Goal: Information Seeking & Learning: Learn about a topic

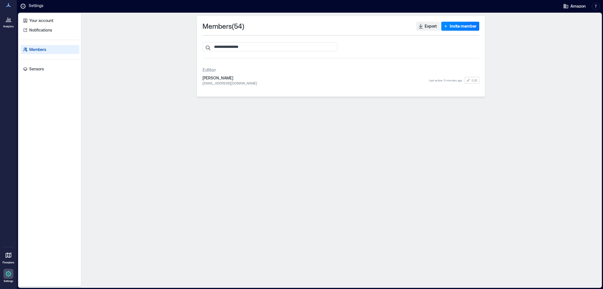
click at [11, 21] on icon at bounding box center [8, 19] width 7 height 7
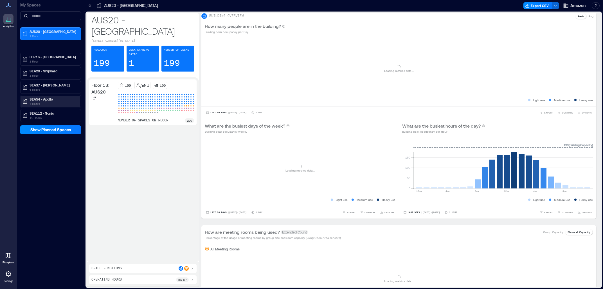
click at [57, 100] on p "SEA54 - Apollo" at bounding box center [53, 99] width 47 height 4
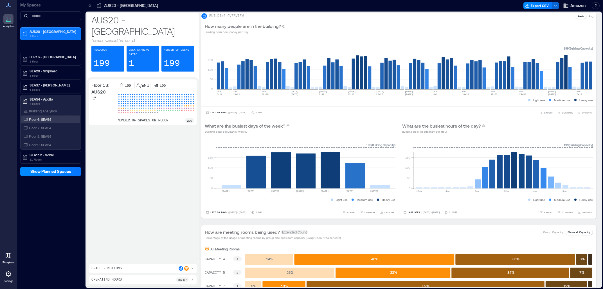
click at [55, 118] on div "Floor 6: SEA54" at bounding box center [49, 119] width 55 height 6
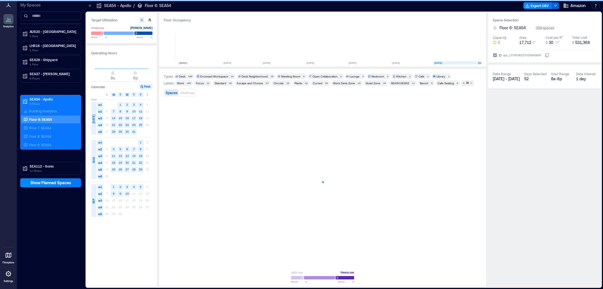
scroll to position [0, 54]
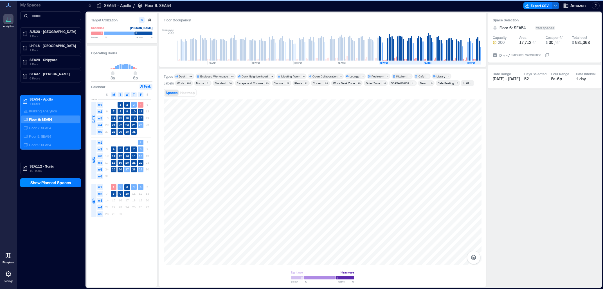
click at [181, 75] on div "Desk" at bounding box center [182, 76] width 6 height 4
